Goal: Transaction & Acquisition: Obtain resource

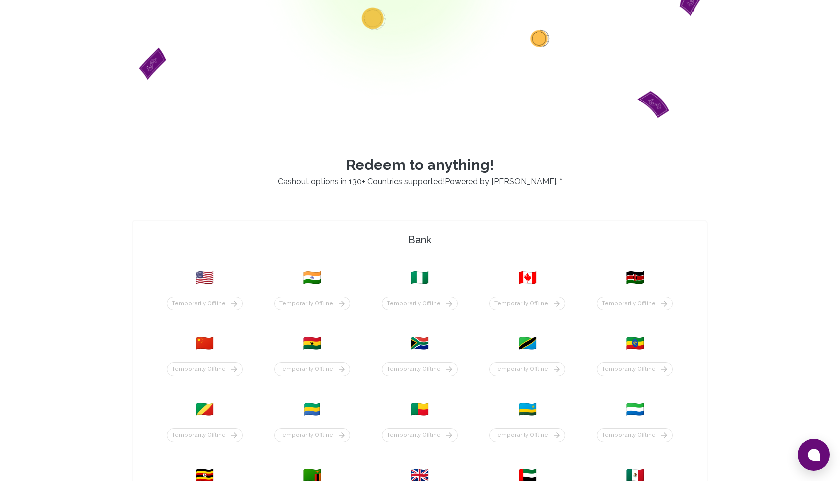
scroll to position [215, 0]
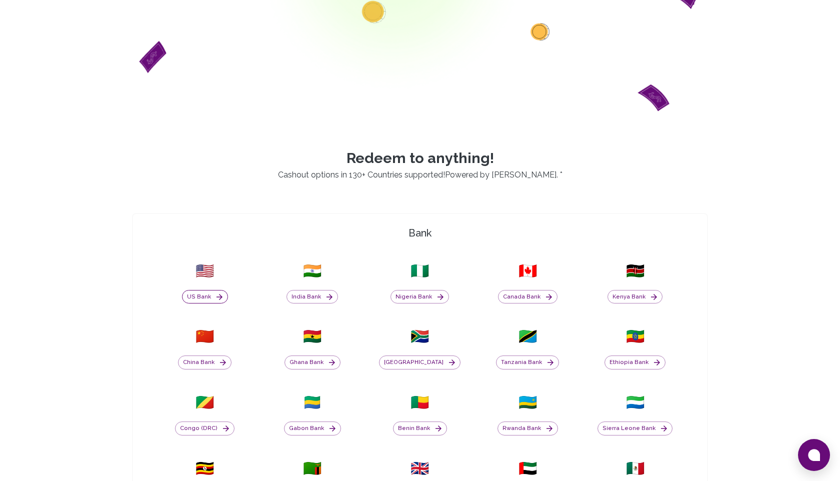
click at [200, 297] on button "US Bank" at bounding box center [205, 297] width 46 height 14
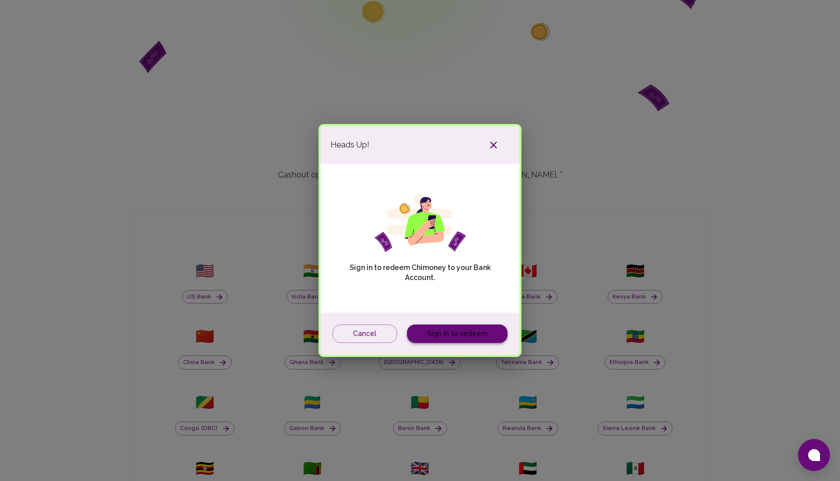
click at [443, 335] on link "Sign in to redeem" at bounding box center [457, 333] width 100 height 18
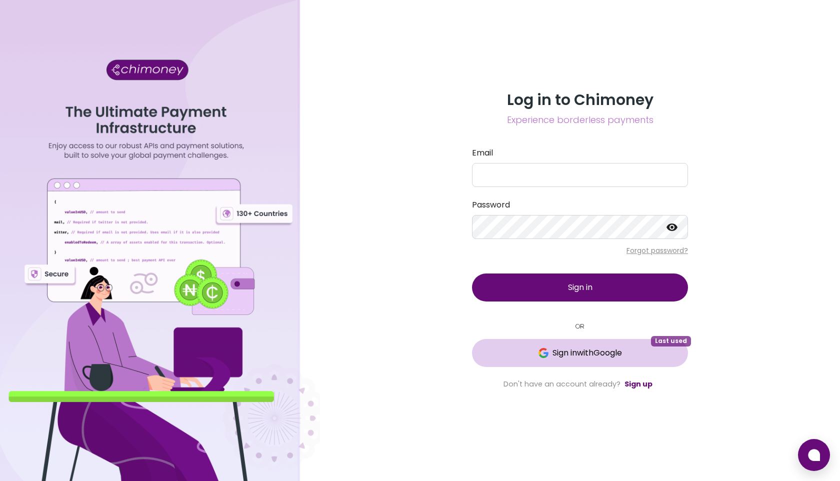
click at [594, 353] on span "Sign in with Google" at bounding box center [586, 353] width 69 height 12
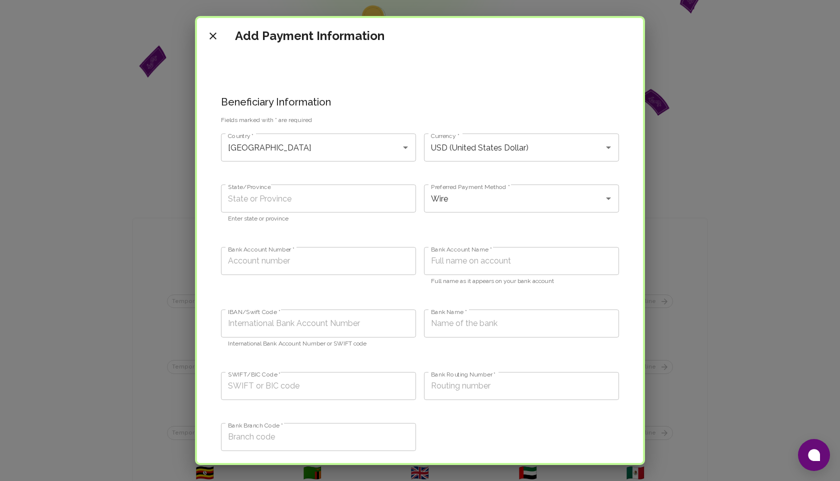
scroll to position [333, 0]
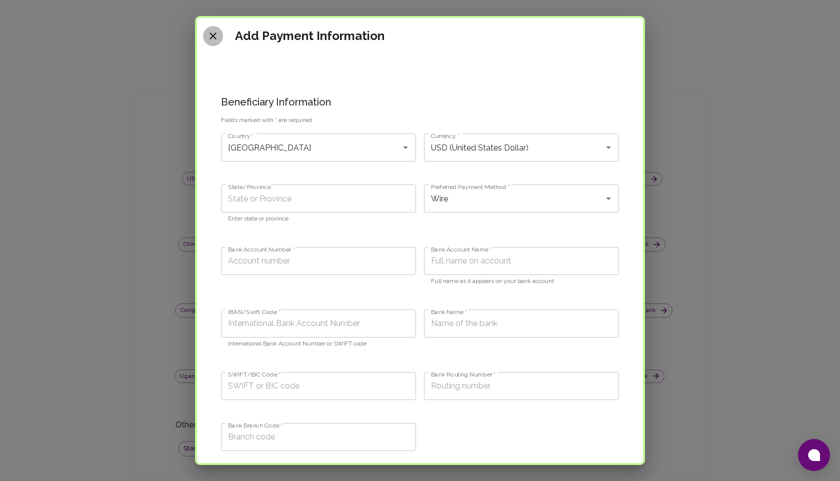
click at [214, 32] on icon "close" at bounding box center [213, 36] width 12 height 12
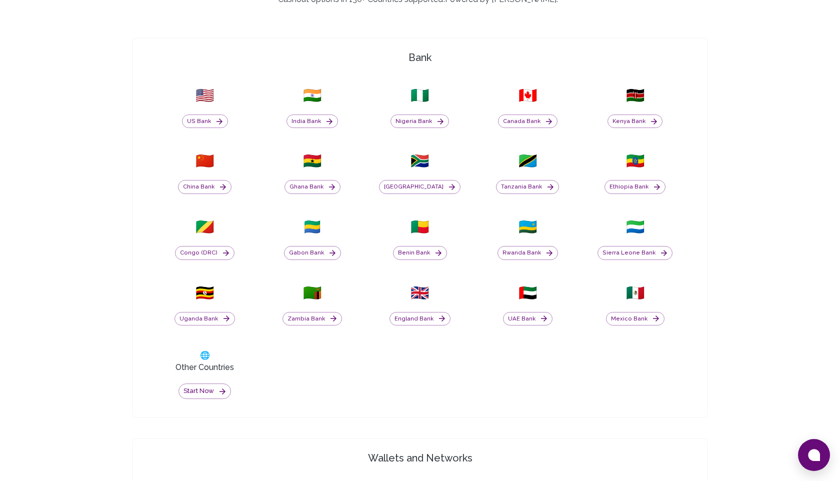
scroll to position [553, 0]
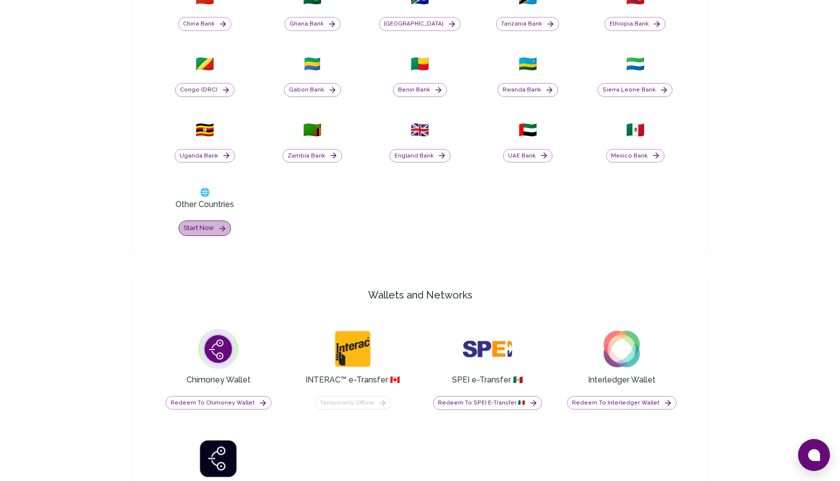
click at [203, 226] on button "Start now" at bounding box center [204, 227] width 52 height 15
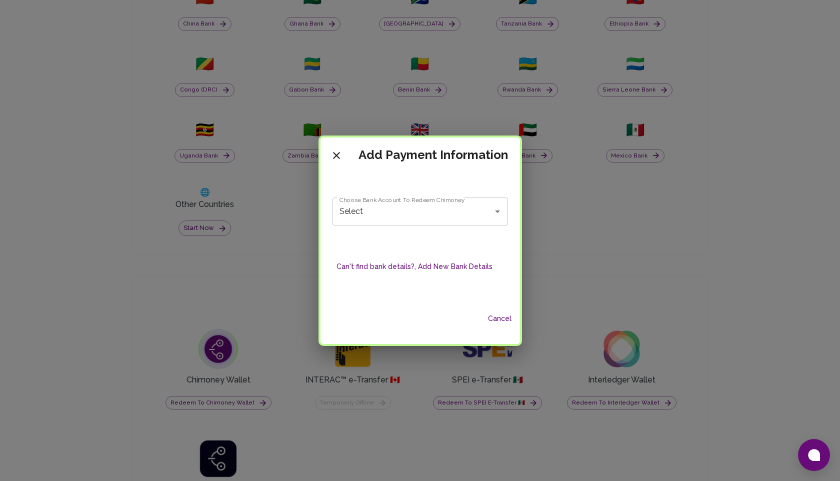
click at [436, 265] on button "Can't find bank details?, Add New Bank Details" at bounding box center [414, 266] width 164 height 18
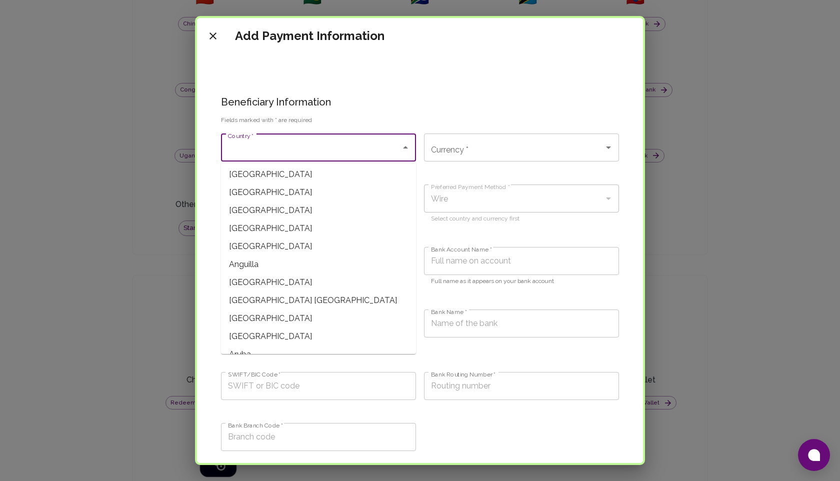
click at [296, 152] on input "Country *" at bounding box center [310, 147] width 171 height 19
click at [289, 177] on span "[GEOGRAPHIC_DATA]" at bounding box center [318, 174] width 195 height 18
type input "[GEOGRAPHIC_DATA]"
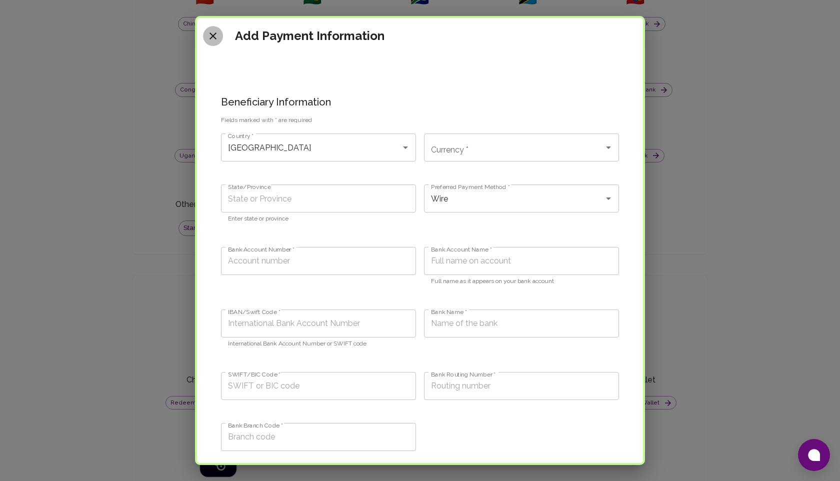
click at [213, 32] on icon "close" at bounding box center [213, 36] width 12 height 12
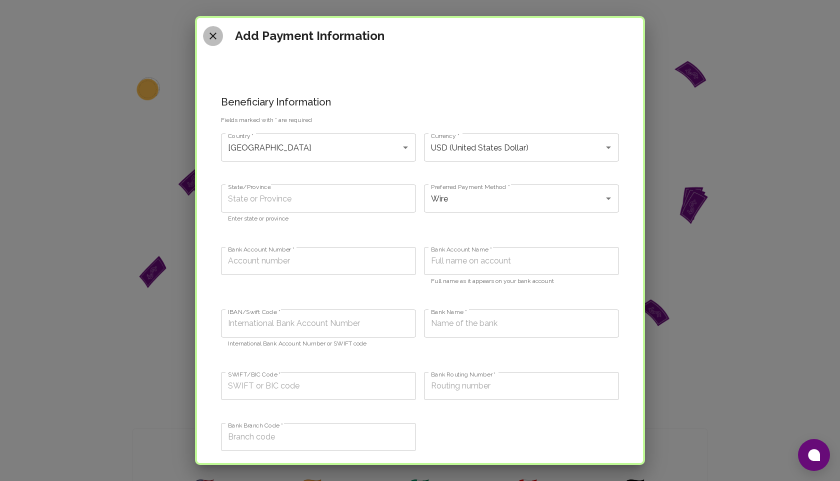
click at [209, 32] on icon "close" at bounding box center [213, 36] width 12 height 12
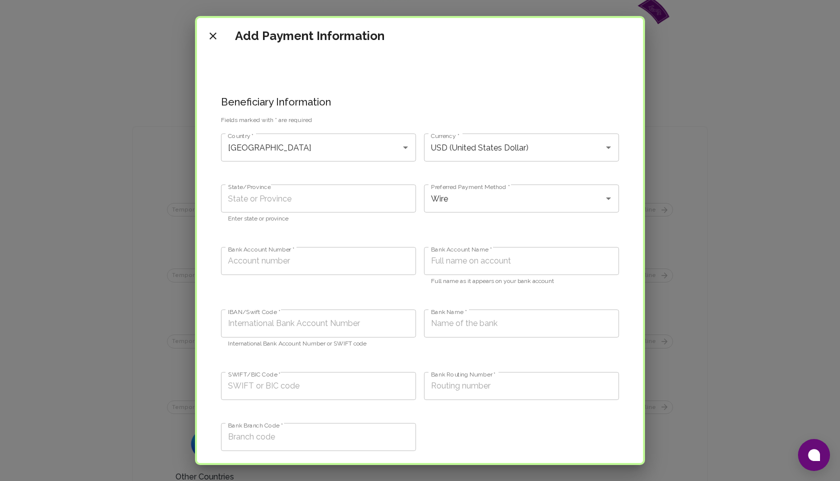
scroll to position [517, 0]
click at [213, 32] on icon "close" at bounding box center [213, 36] width 12 height 12
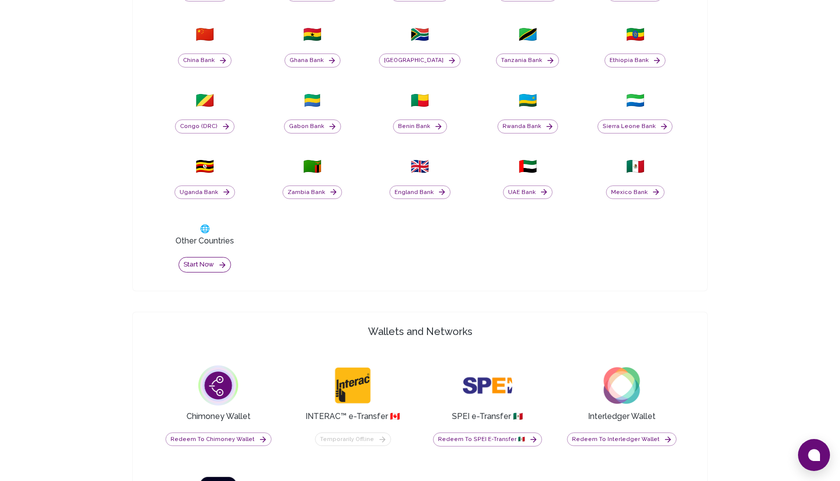
click at [193, 260] on button "Start now" at bounding box center [204, 264] width 52 height 15
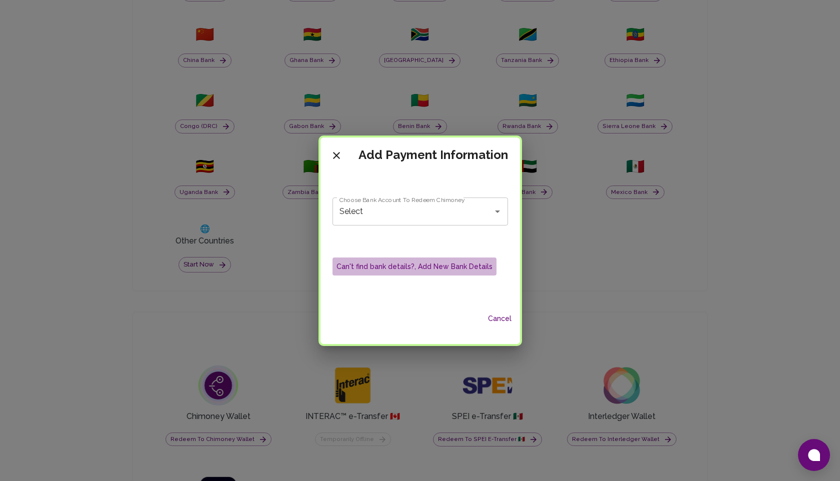
click at [458, 263] on button "Can't find bank details?, Add New Bank Details" at bounding box center [414, 266] width 164 height 18
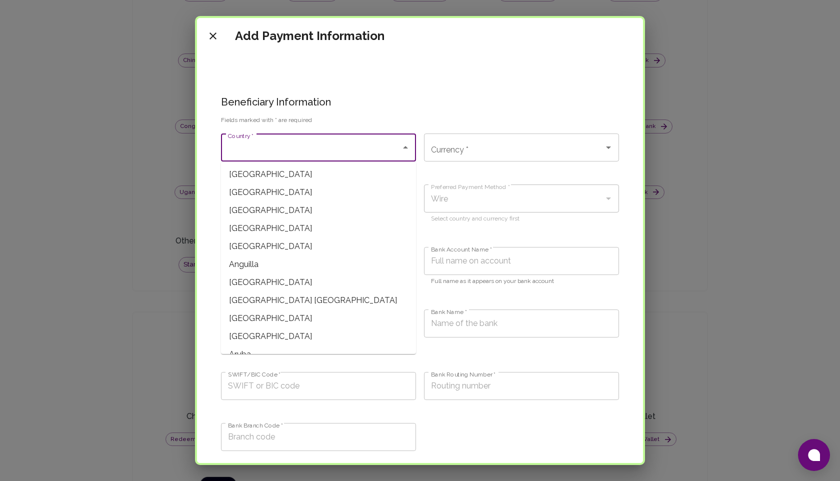
click at [276, 144] on input "Country *" at bounding box center [310, 147] width 171 height 19
click at [278, 169] on span "[GEOGRAPHIC_DATA]" at bounding box center [318, 174] width 195 height 18
type input "[GEOGRAPHIC_DATA]"
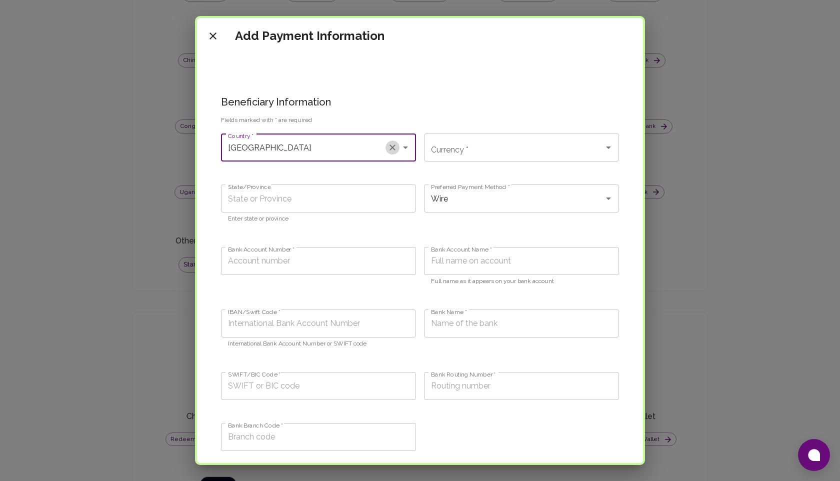
click at [394, 147] on icon "Clear" at bounding box center [392, 147] width 10 height 10
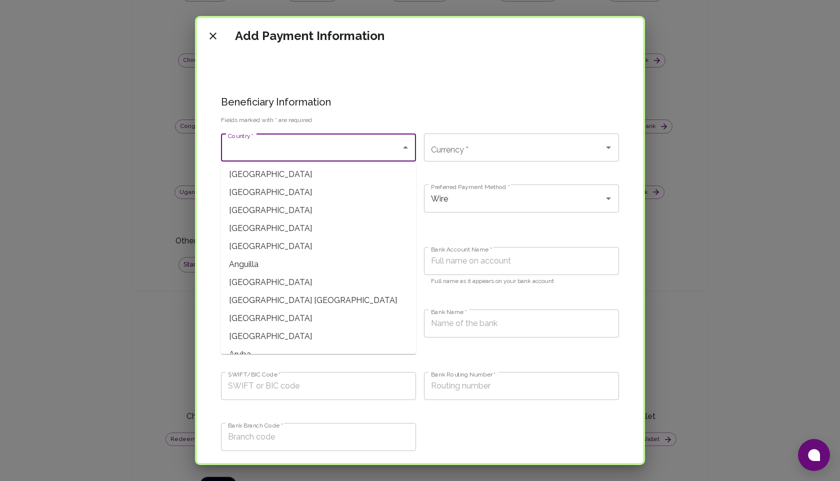
click at [315, 148] on input "Country *" at bounding box center [310, 147] width 171 height 19
click at [287, 219] on span "[GEOGRAPHIC_DATA]" at bounding box center [318, 210] width 195 height 18
type input "[GEOGRAPHIC_DATA]"
